Goal: Task Accomplishment & Management: Manage account settings

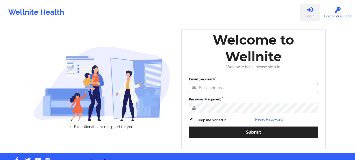
type input "[PERSON_NAME][EMAIL_ADDRESS][DOMAIN_NAME]"
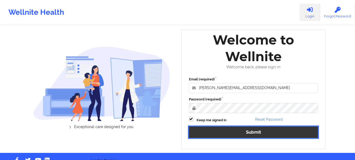
click at [221, 130] on button "Submit" at bounding box center [253, 131] width 129 height 11
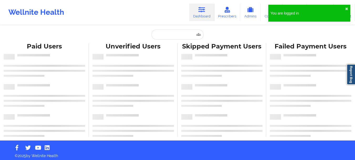
click at [266, 32] on div "Paid Unverified Skipped Failed Paid Users Unverified Users Skipped Payment User…" at bounding box center [177, 70] width 355 height 140
drag, startPoint x: 182, startPoint y: 39, endPoint x: 194, endPoint y: 39, distance: 12.4
click at [182, 39] on input "text" at bounding box center [177, 34] width 52 height 10
paste input "[EMAIL_ADDRESS][DOMAIN_NAME]"
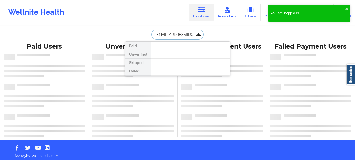
type input "[EMAIL_ADDRESS][DOMAIN_NAME]"
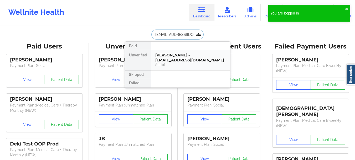
click at [180, 57] on div "[PERSON_NAME] - [EMAIL_ADDRESS][DOMAIN_NAME]" at bounding box center [190, 58] width 70 height 10
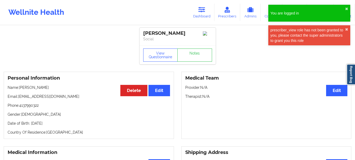
click at [164, 48] on div "View Questionnaire Notes" at bounding box center [178, 54] width 76 height 19
click at [176, 55] on button "View Questionnaire" at bounding box center [160, 54] width 35 height 13
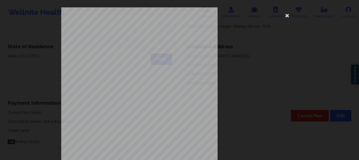
scroll to position [91, 0]
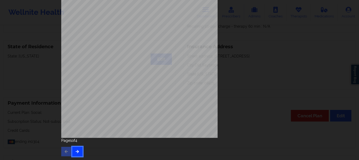
click at [75, 152] on icon "button" at bounding box center [77, 150] width 4 height 3
click at [77, 151] on icon "button" at bounding box center [77, 150] width 4 height 3
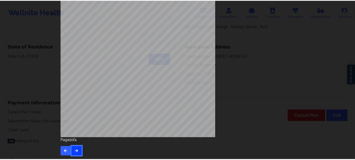
scroll to position [0, 0]
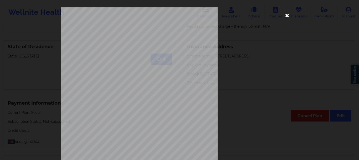
click at [286, 15] on icon at bounding box center [287, 15] width 8 height 8
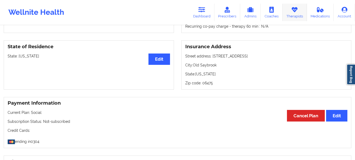
click at [292, 13] on icon at bounding box center [294, 10] width 7 height 6
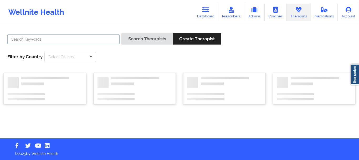
drag, startPoint x: 84, startPoint y: 41, endPoint x: 88, endPoint y: 40, distance: 3.5
click at [84, 41] on input "text" at bounding box center [63, 39] width 112 height 10
paste input "[PERSON_NAME]"
type input "[PERSON_NAME]"
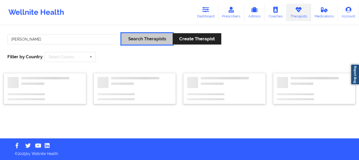
click at [144, 42] on button "Search Therapists" at bounding box center [146, 38] width 51 height 11
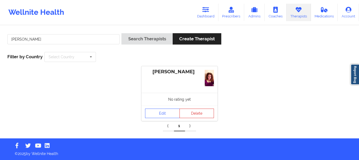
click at [160, 99] on div "No rating yet" at bounding box center [179, 99] width 76 height 13
click at [161, 113] on link "Edit" at bounding box center [162, 112] width 35 height 9
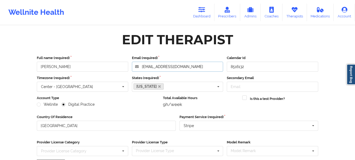
drag, startPoint x: 185, startPoint y: 68, endPoint x: 97, endPoint y: 62, distance: 88.5
click at [97, 62] on div "Full name (required) [PERSON_NAME] Email (required) [EMAIL_ADDRESS][DOMAIN_NAME…" at bounding box center [177, 63] width 285 height 16
drag, startPoint x: 197, startPoint y: 66, endPoint x: 118, endPoint y: 64, distance: 79.2
click at [114, 63] on div "Full name (required) [PERSON_NAME] Email (required) [EMAIL_ADDRESS][DOMAIN_NAME…" at bounding box center [177, 63] width 285 height 16
drag, startPoint x: 332, startPoint y: 61, endPoint x: 329, endPoint y: 61, distance: 2.9
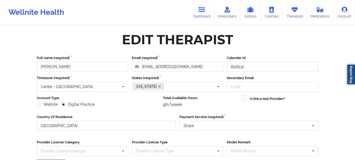
click at [332, 61] on div "Wellnite Health Dashboard Prescribers Admins Coaches Therapists Medications Acc…" at bounding box center [177, 107] width 355 height 214
click at [296, 14] on link "Therapists" at bounding box center [295, 12] width 24 height 17
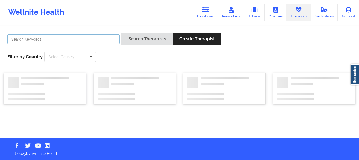
click at [80, 40] on input "text" at bounding box center [63, 39] width 112 height 10
paste input "[PERSON_NAME]"
type input "[PERSON_NAME]"
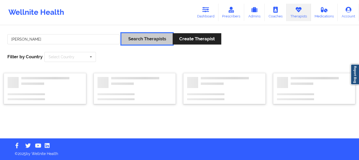
click at [140, 39] on button "Search Therapists" at bounding box center [146, 38] width 51 height 11
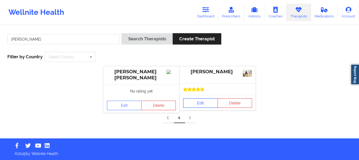
click at [197, 103] on link "Edit" at bounding box center [200, 102] width 35 height 9
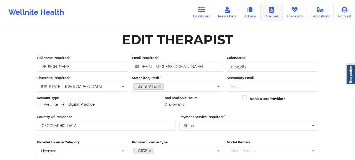
drag, startPoint x: 287, startPoint y: 16, endPoint x: 279, endPoint y: 16, distance: 8.7
click at [288, 15] on link "Therapists" at bounding box center [295, 12] width 24 height 17
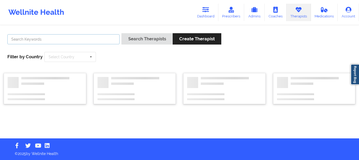
click at [102, 40] on input "text" at bounding box center [63, 39] width 112 height 10
paste input "[PERSON_NAME]"
type input "[PERSON_NAME]"
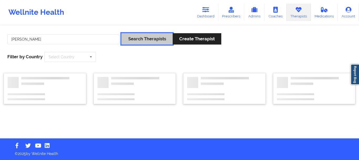
click at [144, 36] on button "Search Therapists" at bounding box center [146, 38] width 51 height 11
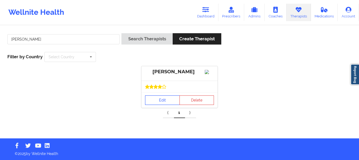
click at [160, 105] on link "Edit" at bounding box center [162, 99] width 35 height 9
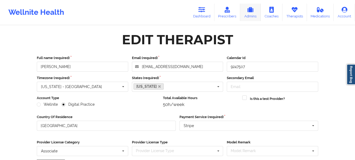
click at [291, 13] on link "Therapists" at bounding box center [295, 12] width 24 height 17
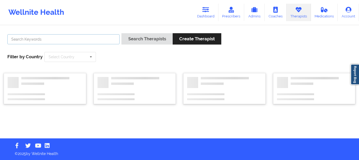
click at [95, 36] on input "text" at bounding box center [63, 39] width 112 height 10
type input "[PERSON_NAME]"
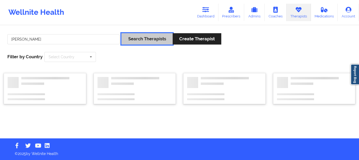
click at [121, 33] on button "Search Therapists" at bounding box center [146, 38] width 51 height 11
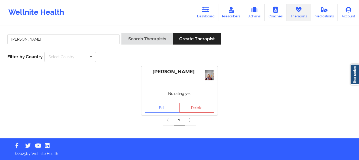
click at [169, 96] on div "No rating yet" at bounding box center [179, 93] width 76 height 13
click at [168, 101] on div "Edit Delete" at bounding box center [179, 107] width 76 height 15
click at [164, 105] on link "Edit" at bounding box center [162, 107] width 35 height 9
